Goal: Task Accomplishment & Management: Manage account settings

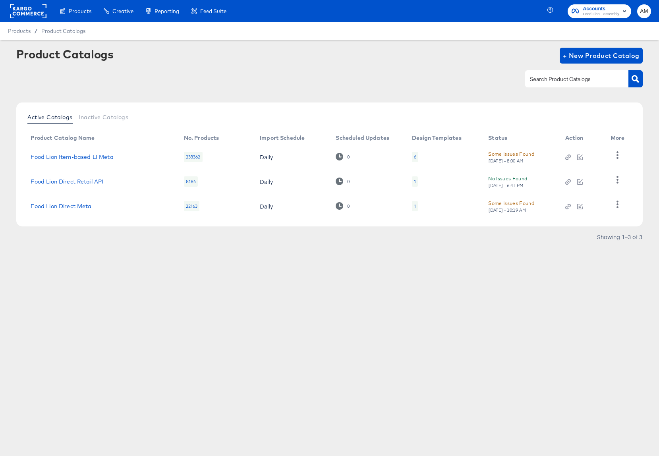
click at [38, 10] on rect at bounding box center [28, 11] width 37 height 14
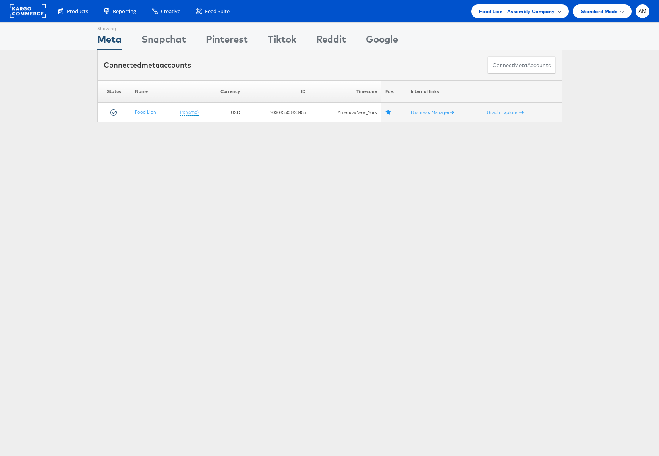
click at [496, 13] on span "Food Lion - Assembly Company" at bounding box center [517, 11] width 76 height 8
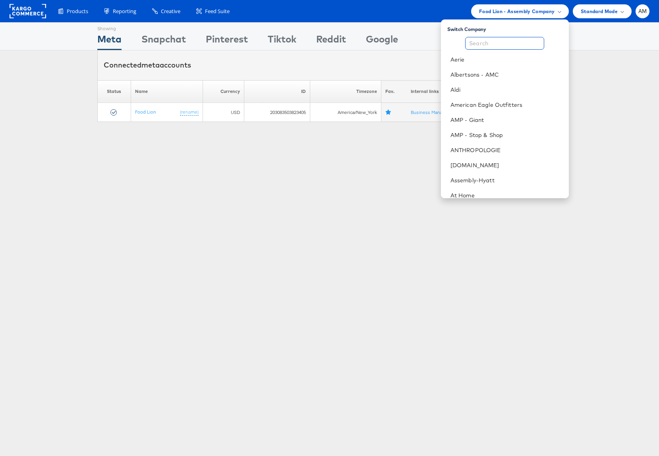
click at [488, 42] on input "text" at bounding box center [504, 43] width 79 height 13
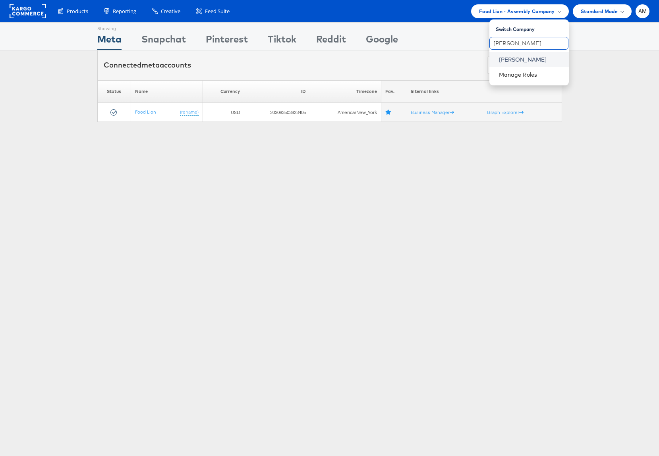
type input "steve"
click at [502, 58] on link "Steve Madden" at bounding box center [531, 60] width 64 height 8
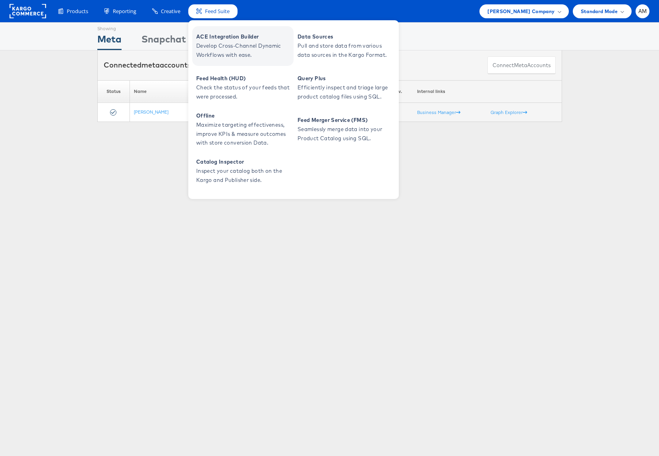
click at [226, 41] on span "Develop Cross-Channel Dynamic Workflows with ease." at bounding box center [243, 50] width 95 height 18
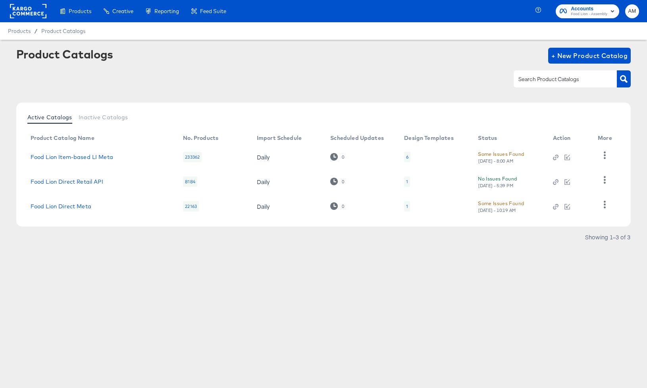
click at [433, 112] on div "Active Catalogs Inactive Catalogs" at bounding box center [323, 117] width 599 height 15
